Goal: Entertainment & Leisure: Consume media (video, audio)

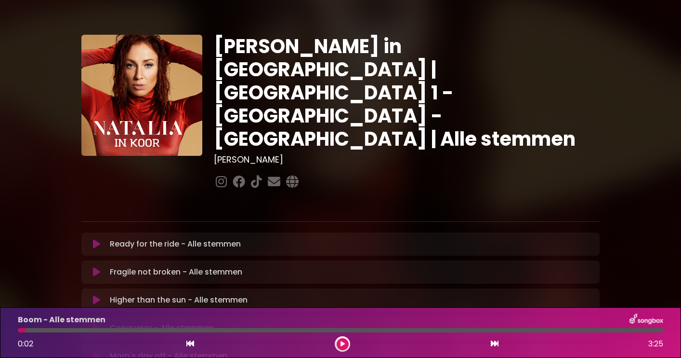
click at [95, 239] on icon at bounding box center [96, 244] width 7 height 10
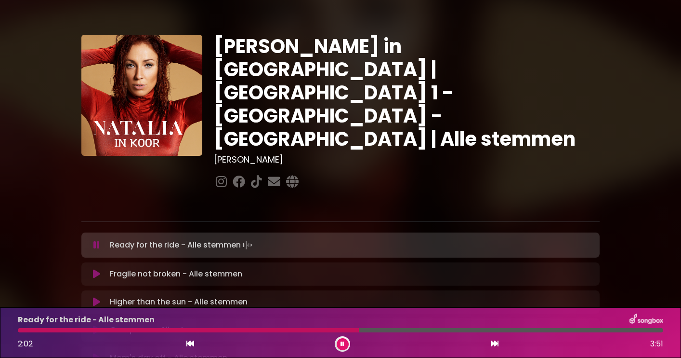
click at [344, 341] on icon at bounding box center [343, 344] width 4 height 6
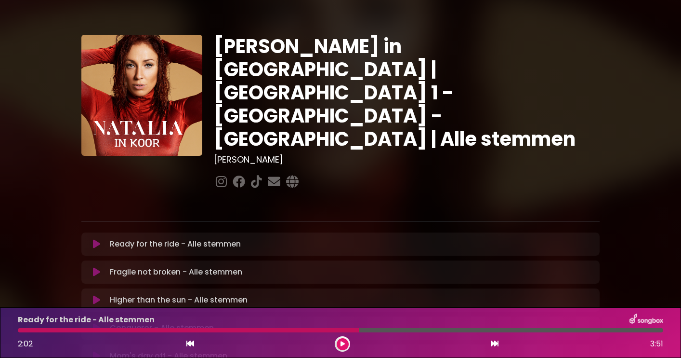
click at [228, 330] on div at bounding box center [188, 330] width 341 height 4
click at [342, 341] on icon at bounding box center [343, 344] width 4 height 6
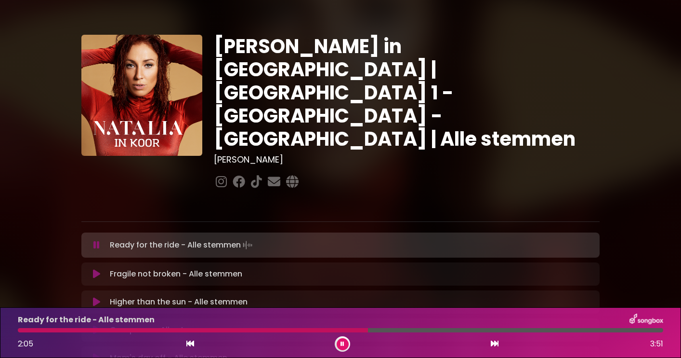
click at [345, 341] on button at bounding box center [343, 344] width 12 height 12
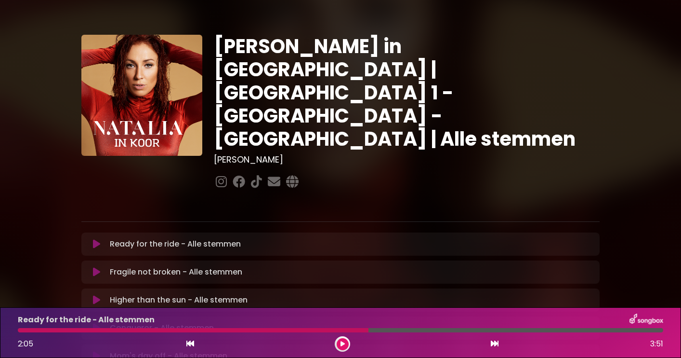
click at [259, 329] on div at bounding box center [193, 330] width 351 height 4
click at [345, 342] on button at bounding box center [343, 344] width 12 height 12
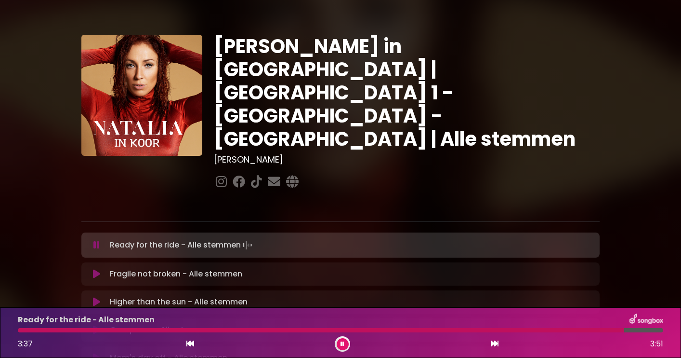
click at [345, 342] on button at bounding box center [343, 344] width 12 height 12
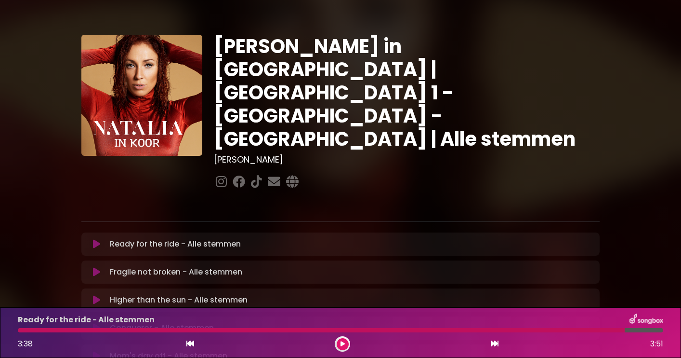
click at [588, 329] on div at bounding box center [321, 330] width 607 height 4
click at [341, 343] on icon at bounding box center [343, 344] width 4 height 6
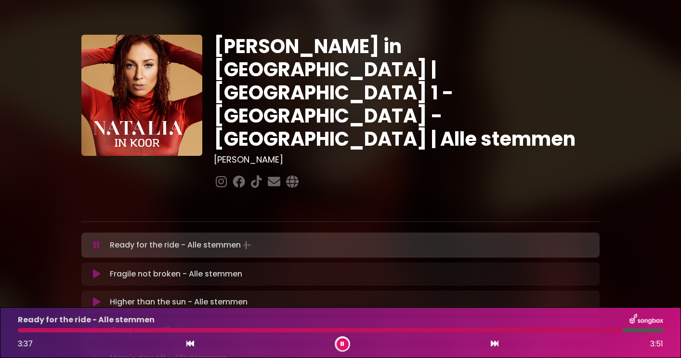
click at [341, 343] on icon at bounding box center [343, 344] width 4 height 6
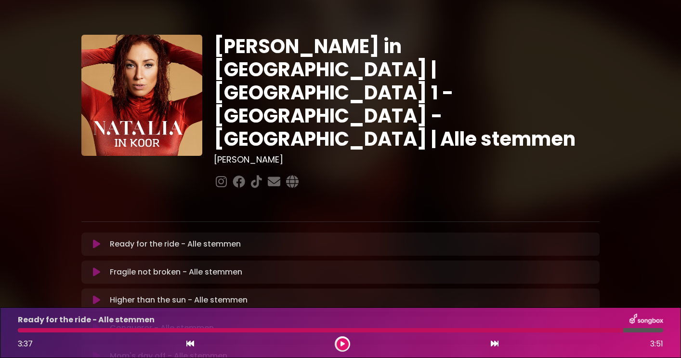
click at [94, 267] on icon at bounding box center [96, 272] width 7 height 10
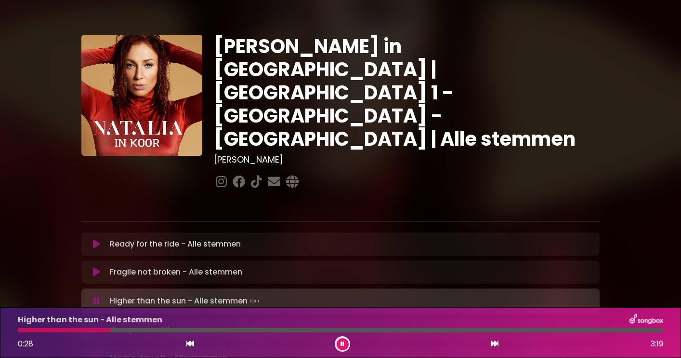
click at [341, 343] on icon at bounding box center [343, 344] width 4 height 6
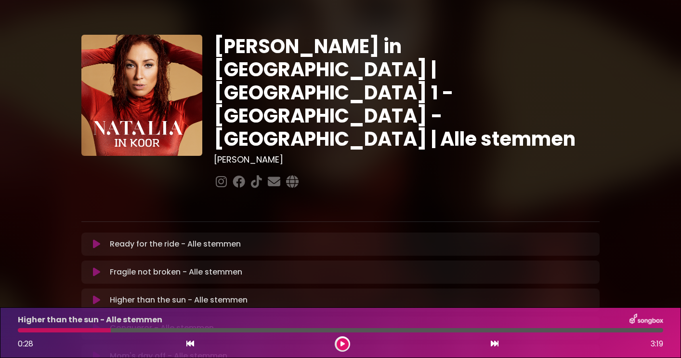
click at [20, 329] on div at bounding box center [64, 330] width 93 height 4
click at [344, 342] on icon at bounding box center [343, 344] width 4 height 6
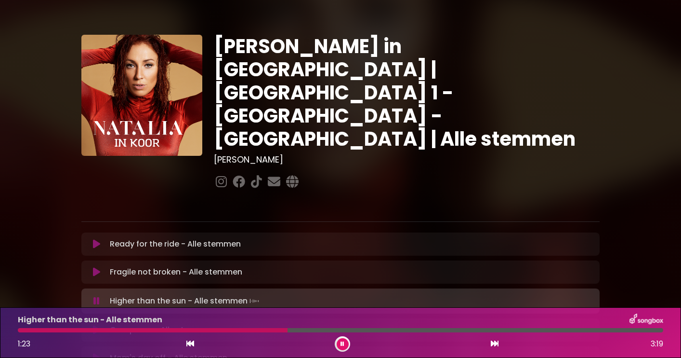
click at [344, 342] on icon at bounding box center [343, 344] width 4 height 6
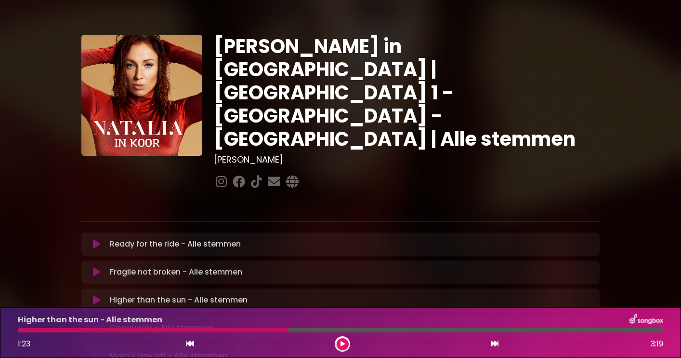
click at [21, 332] on div at bounding box center [153, 330] width 271 height 4
click at [343, 342] on icon at bounding box center [343, 344] width 4 height 6
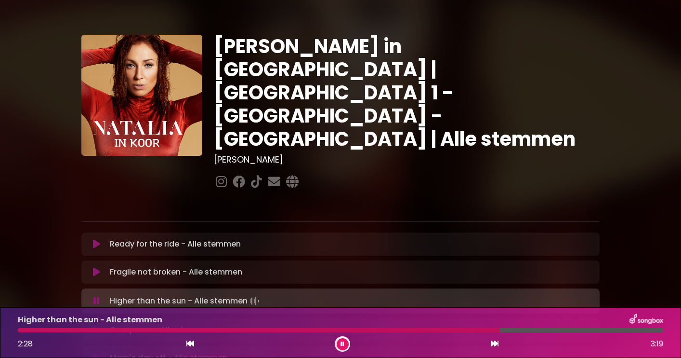
click at [343, 342] on icon at bounding box center [343, 344] width 4 height 6
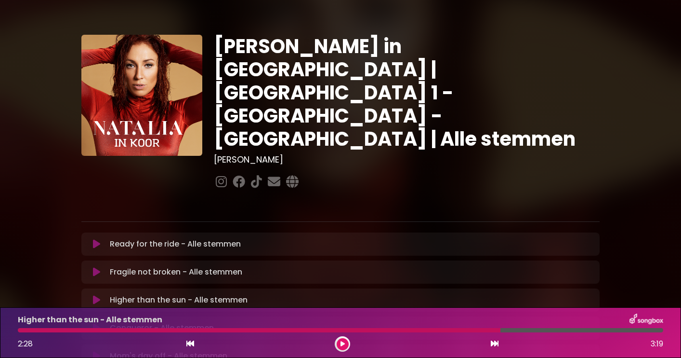
click at [426, 330] on div at bounding box center [259, 330] width 483 height 4
click at [342, 342] on icon at bounding box center [343, 344] width 4 height 6
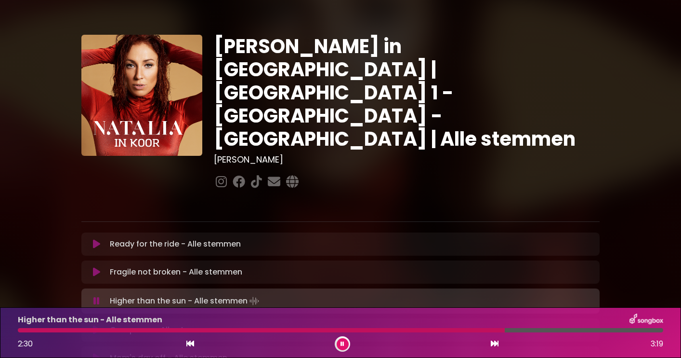
click at [342, 342] on icon at bounding box center [343, 344] width 4 height 6
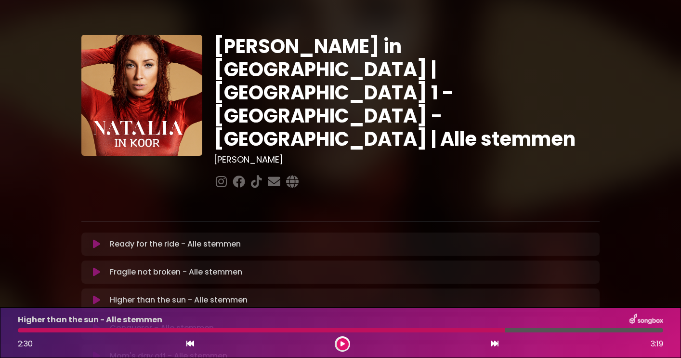
click at [378, 330] on div at bounding box center [262, 330] width 488 height 4
click at [341, 344] on icon at bounding box center [343, 344] width 4 height 6
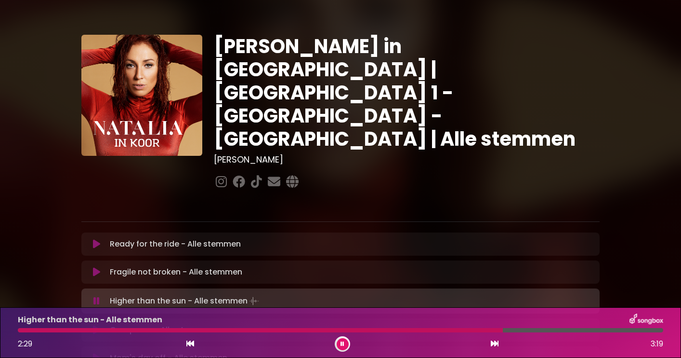
click at [341, 344] on icon at bounding box center [343, 344] width 4 height 6
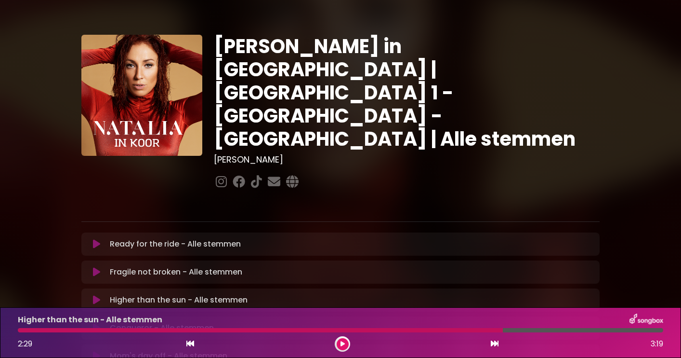
click at [420, 330] on div at bounding box center [260, 330] width 485 height 4
click at [344, 344] on icon at bounding box center [343, 344] width 4 height 6
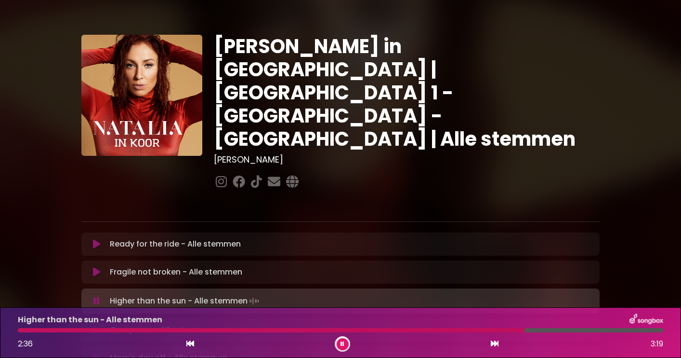
click at [340, 345] on button at bounding box center [343, 344] width 12 height 12
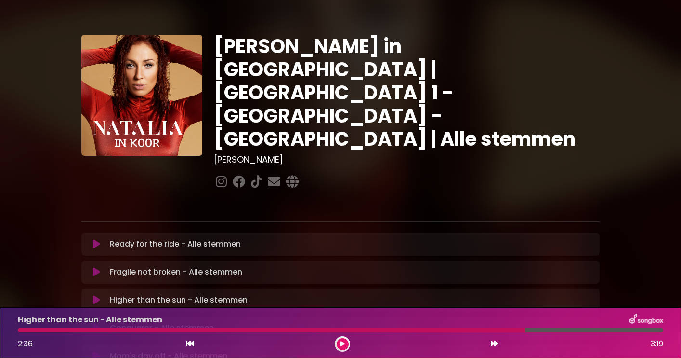
click at [402, 330] on div at bounding box center [271, 330] width 507 height 4
click at [342, 342] on icon at bounding box center [343, 344] width 4 height 6
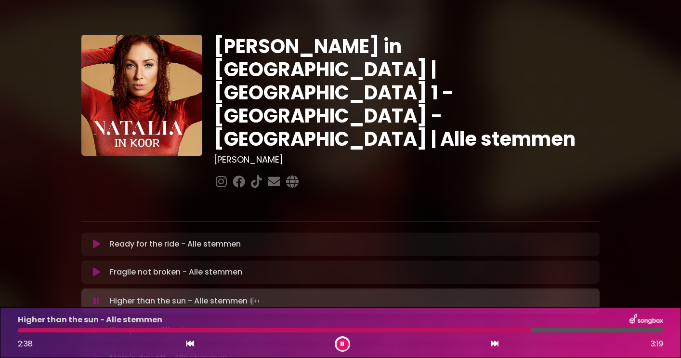
click at [342, 342] on icon at bounding box center [343, 344] width 4 height 6
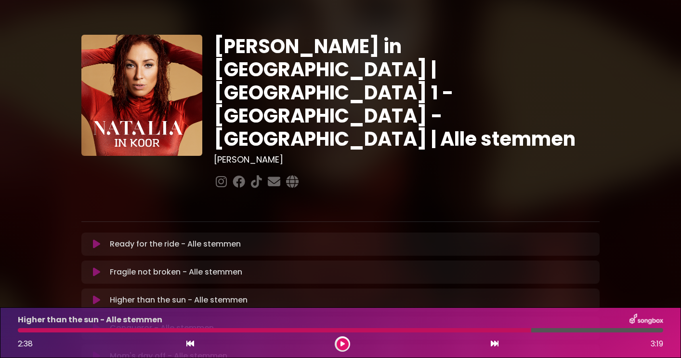
click at [400, 331] on div at bounding box center [275, 330] width 514 height 4
click at [344, 340] on button at bounding box center [343, 344] width 12 height 12
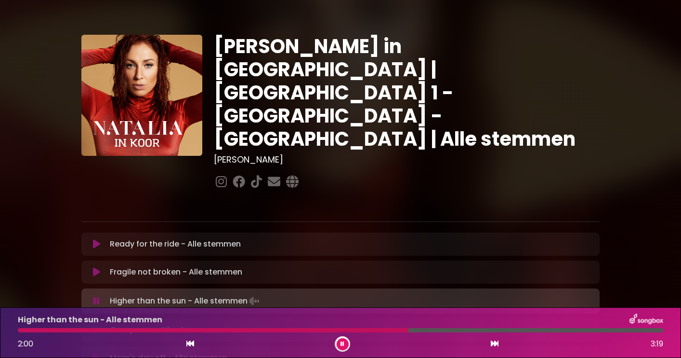
click at [444, 329] on div at bounding box center [341, 330] width 646 height 4
click at [342, 340] on button at bounding box center [343, 344] width 12 height 12
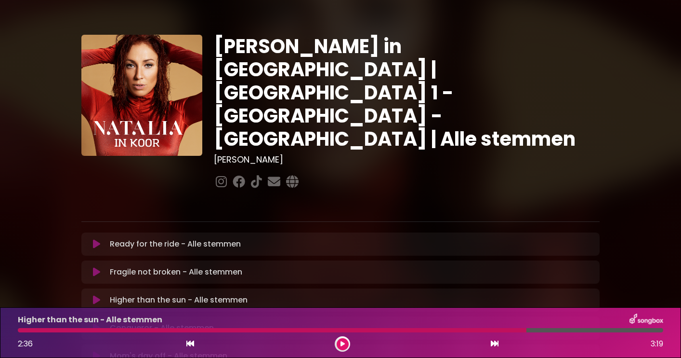
click at [341, 342] on icon at bounding box center [343, 344] width 4 height 6
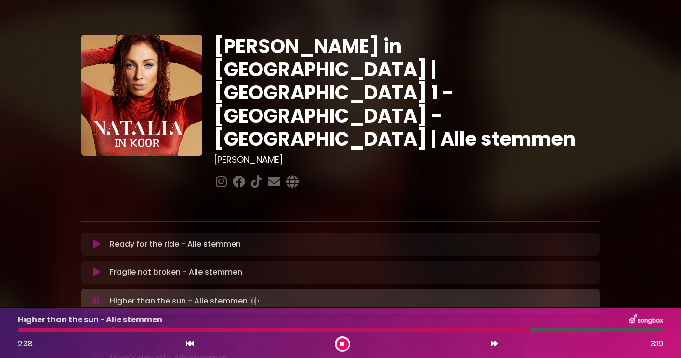
click at [487, 329] on div at bounding box center [274, 330] width 512 height 4
click at [342, 343] on icon at bounding box center [343, 344] width 4 height 6
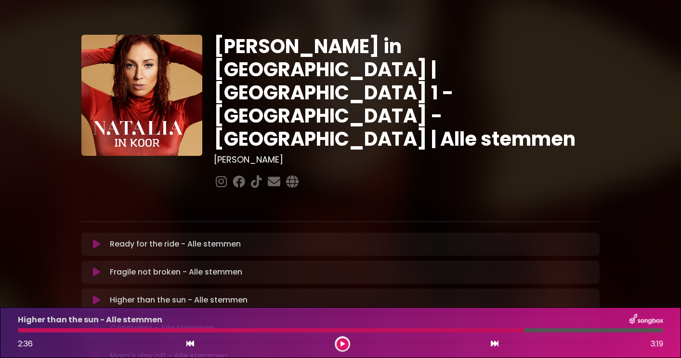
click at [509, 330] on div at bounding box center [271, 330] width 507 height 4
click at [341, 344] on icon at bounding box center [343, 344] width 4 height 6
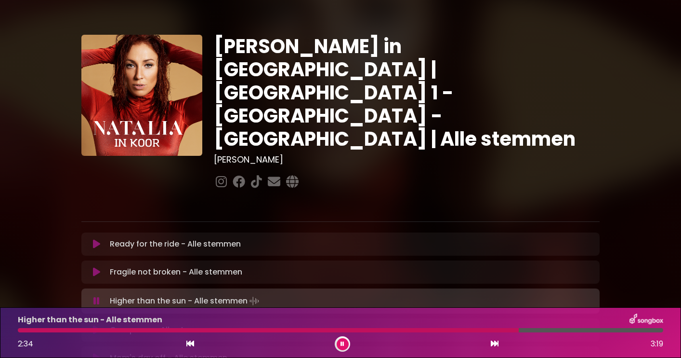
click at [484, 329] on div at bounding box center [268, 330] width 501 height 4
click at [340, 344] on button at bounding box center [343, 344] width 12 height 12
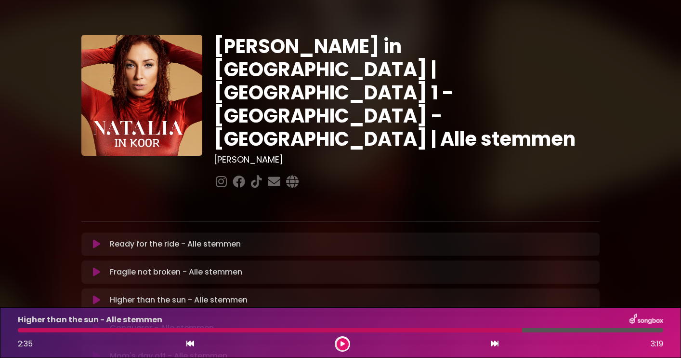
click at [494, 330] on div at bounding box center [270, 330] width 505 height 4
click at [343, 342] on icon at bounding box center [343, 344] width 4 height 6
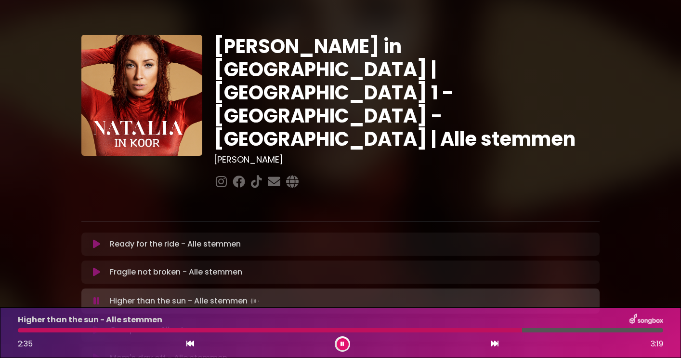
click at [343, 342] on icon at bounding box center [343, 344] width 4 height 6
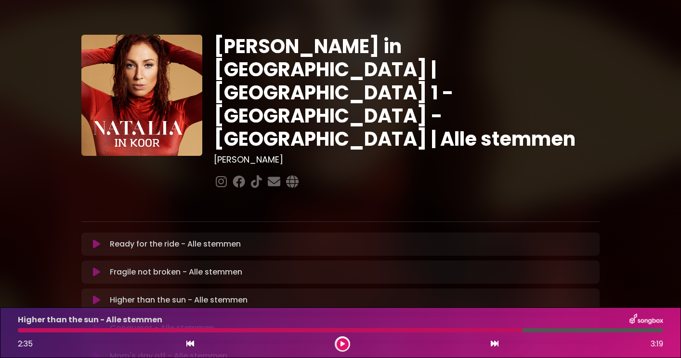
click at [492, 329] on div at bounding box center [270, 330] width 505 height 4
click at [451, 330] on div at bounding box center [270, 330] width 505 height 4
click at [342, 342] on icon at bounding box center [343, 344] width 4 height 6
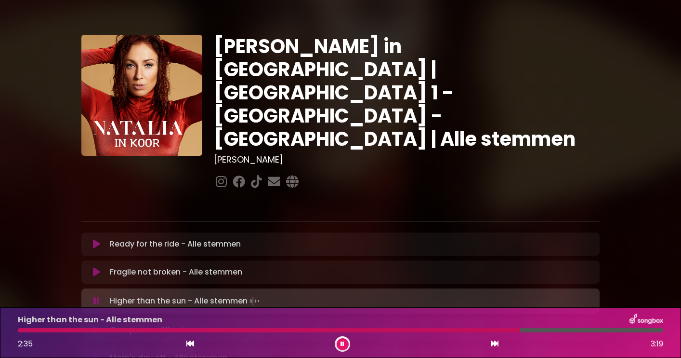
click at [342, 342] on icon at bounding box center [343, 344] width 4 height 6
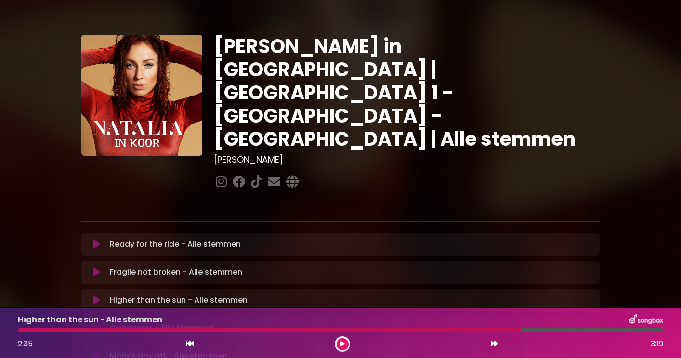
click at [450, 330] on div at bounding box center [269, 330] width 503 height 4
click at [343, 341] on icon at bounding box center [343, 344] width 4 height 6
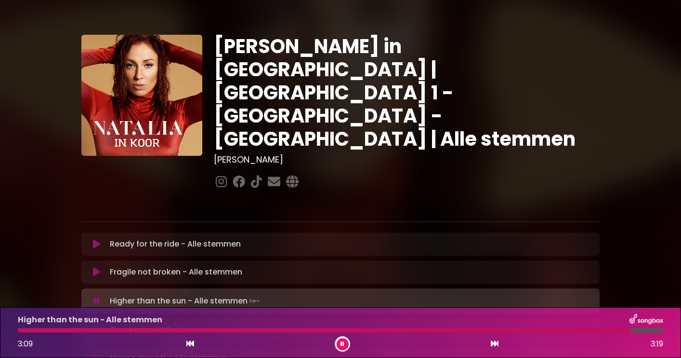
click at [341, 343] on icon at bounding box center [343, 344] width 4 height 6
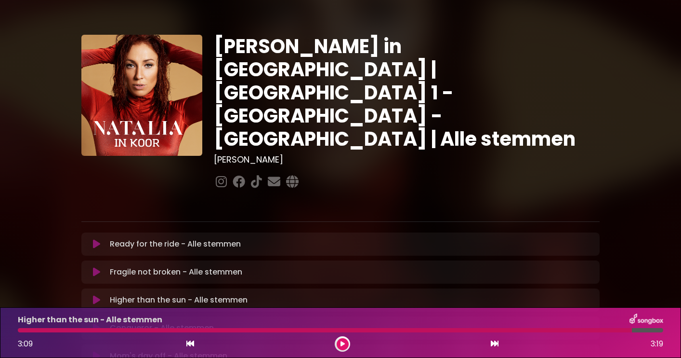
click at [22, 329] on div at bounding box center [325, 330] width 614 height 4
